Goal: Task Accomplishment & Management: Manage account settings

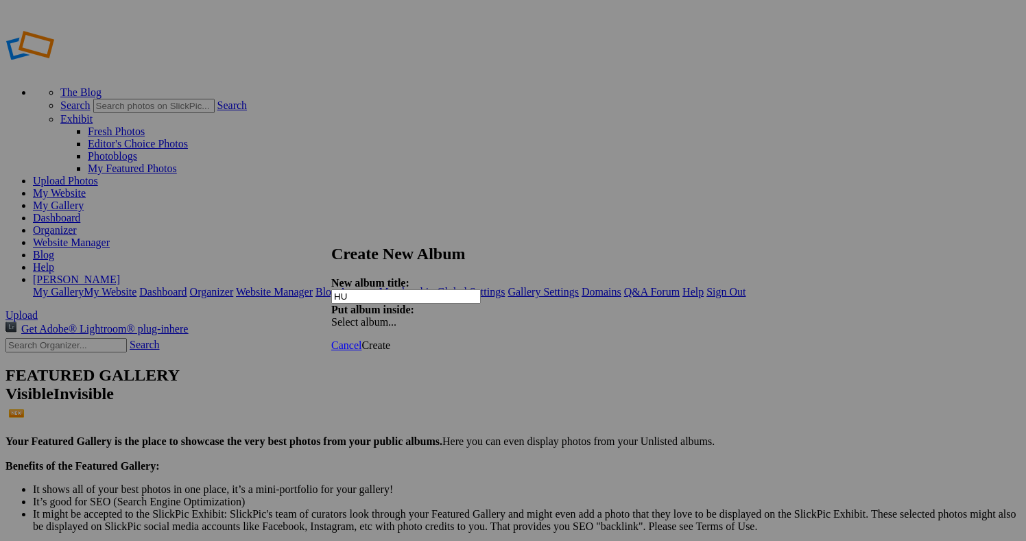
type input "H"
type input "Hungary-Gallery"
click at [390, 339] on span "Create" at bounding box center [375, 345] width 29 height 12
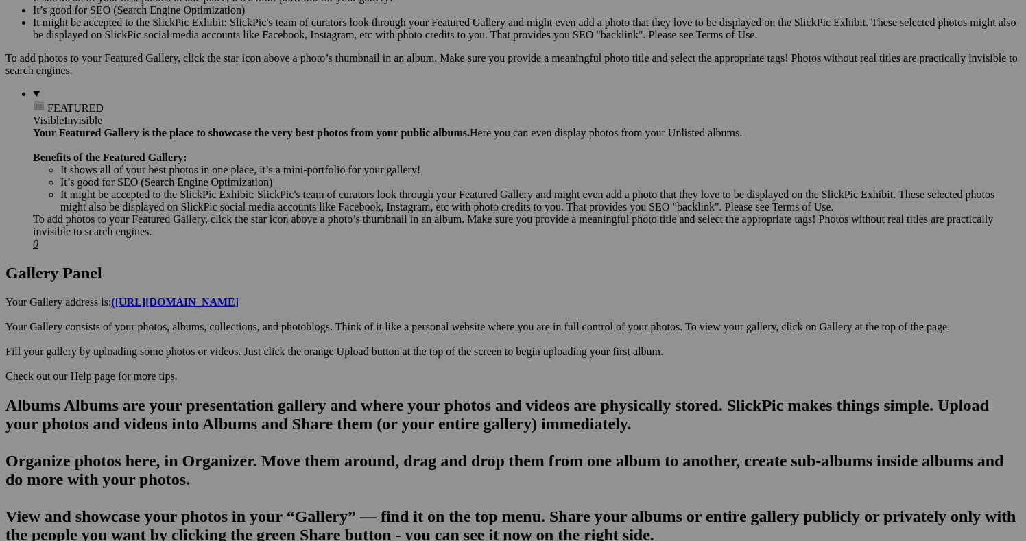
scroll to position [491, 0]
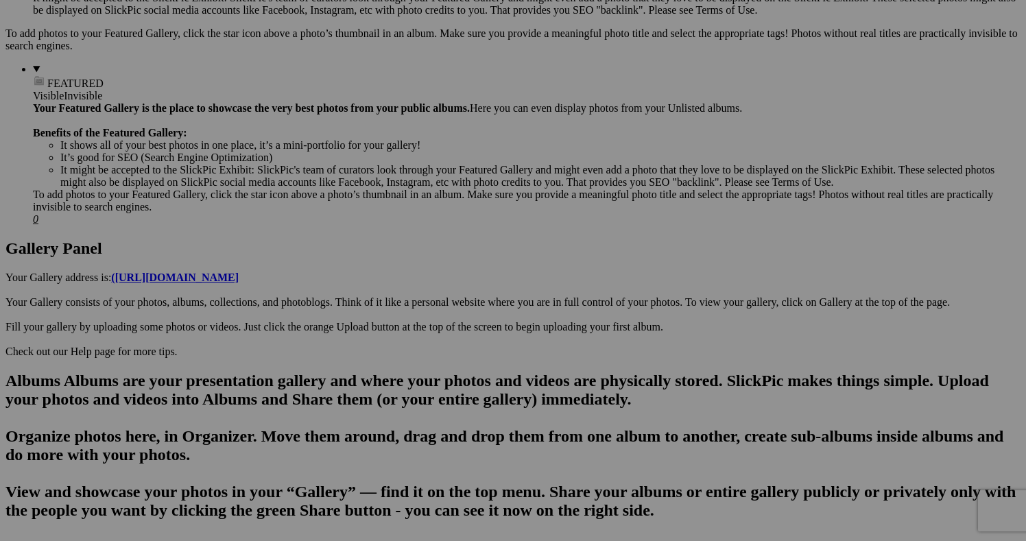
scroll to position [516, 0]
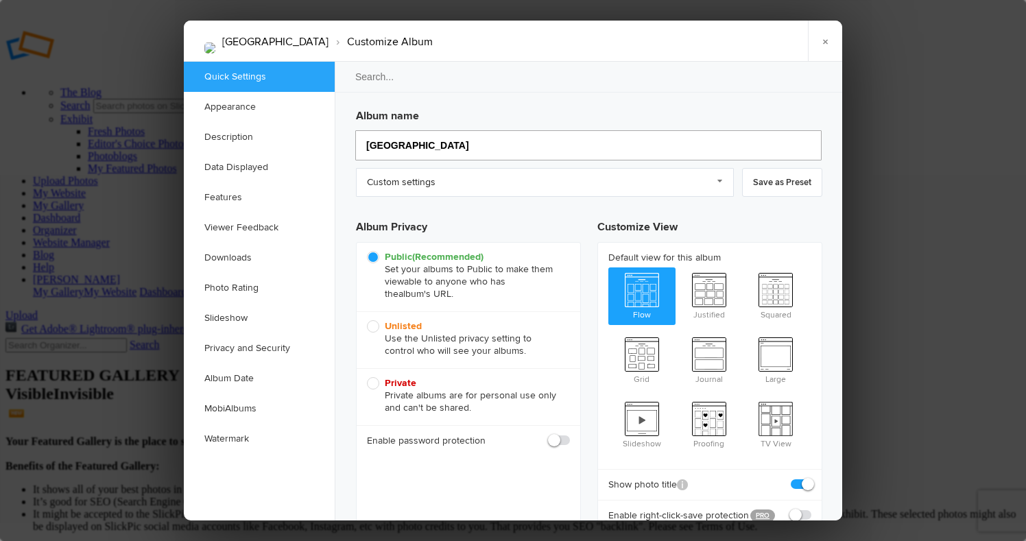
click at [405, 145] on input "[GEOGRAPHIC_DATA]" at bounding box center [588, 145] width 466 height 30
type input "Morocco-"
type input "Morocco-Galle"
type input "Morocco-Gall"
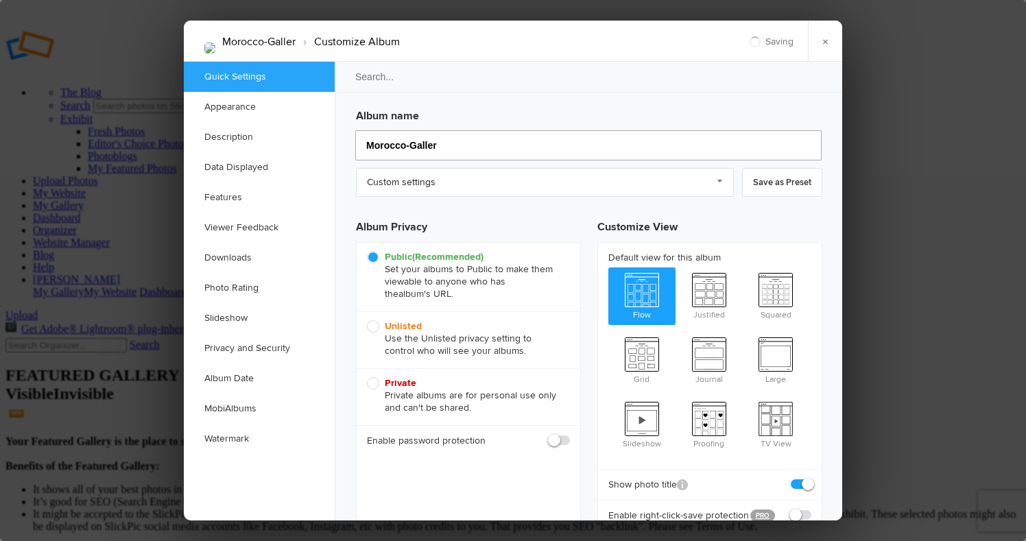
type input "Morocco-Gallery"
click at [107, 229] on div at bounding box center [513, 270] width 1026 height 541
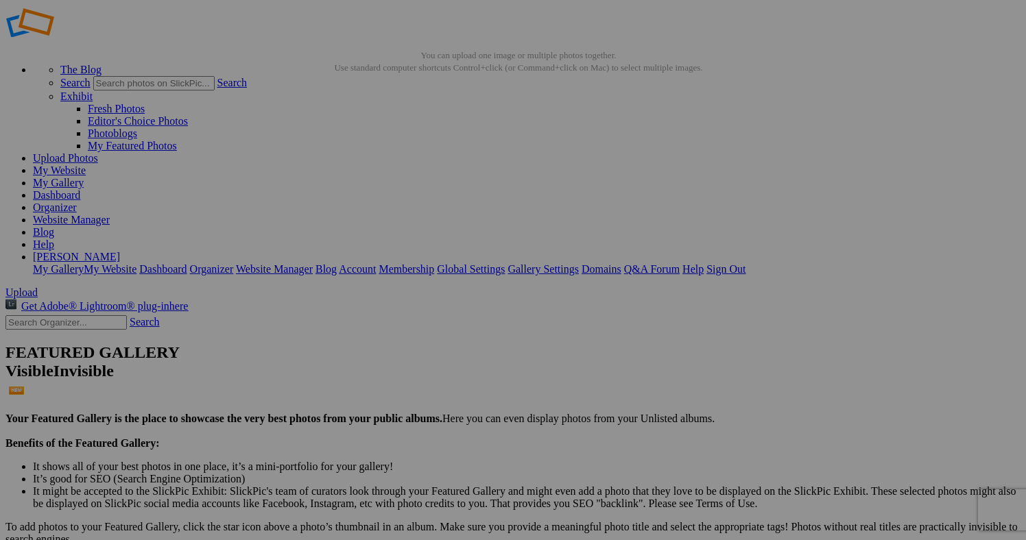
scroll to position [24, 0]
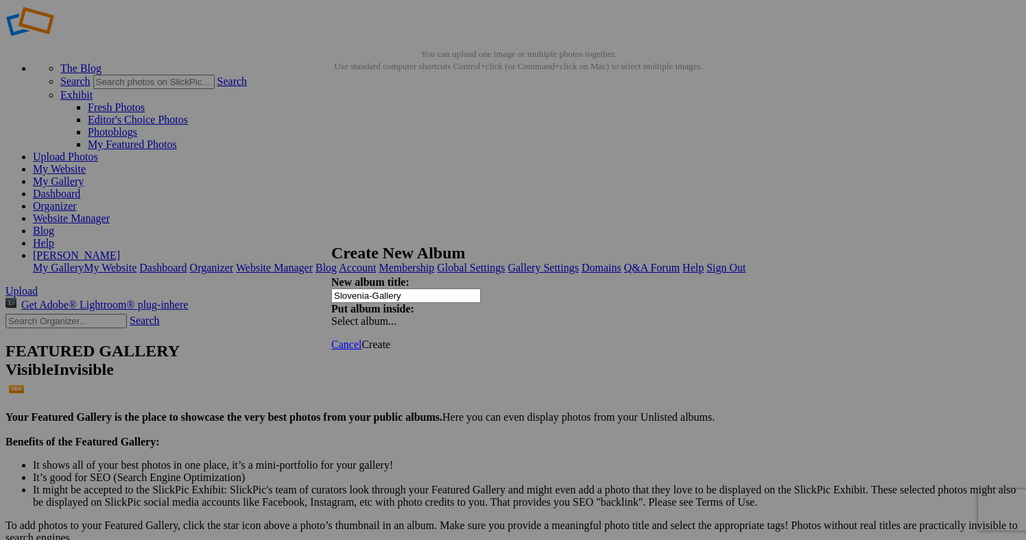
type input "Slovenia-Gallery"
click at [390, 339] on span "Create" at bounding box center [375, 345] width 29 height 12
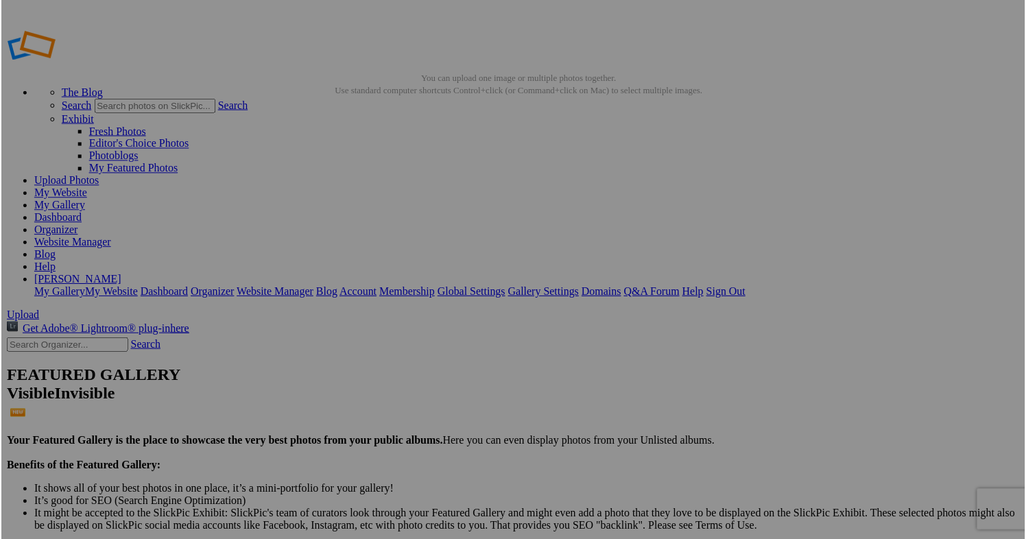
scroll to position [0, 0]
